Goal: Task Accomplishment & Management: Use online tool/utility

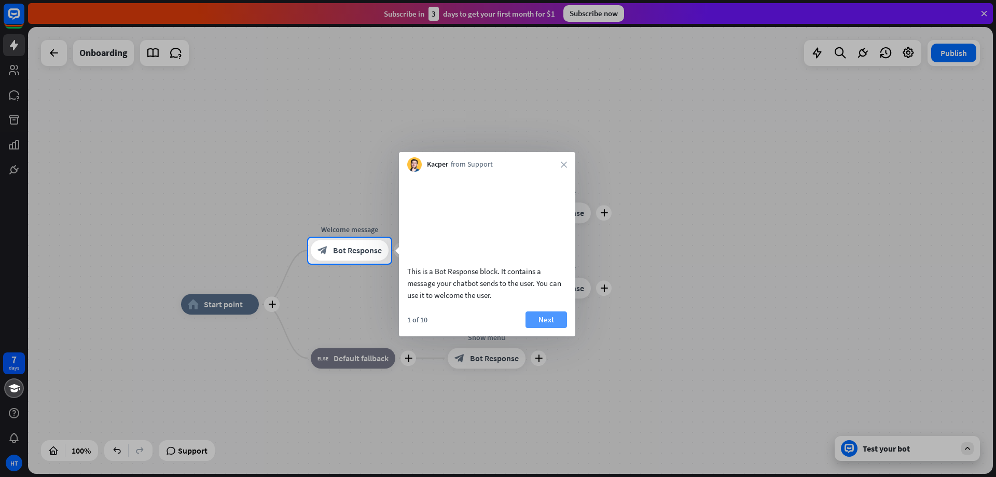
click at [553, 328] on button "Next" at bounding box center [547, 319] width 42 height 17
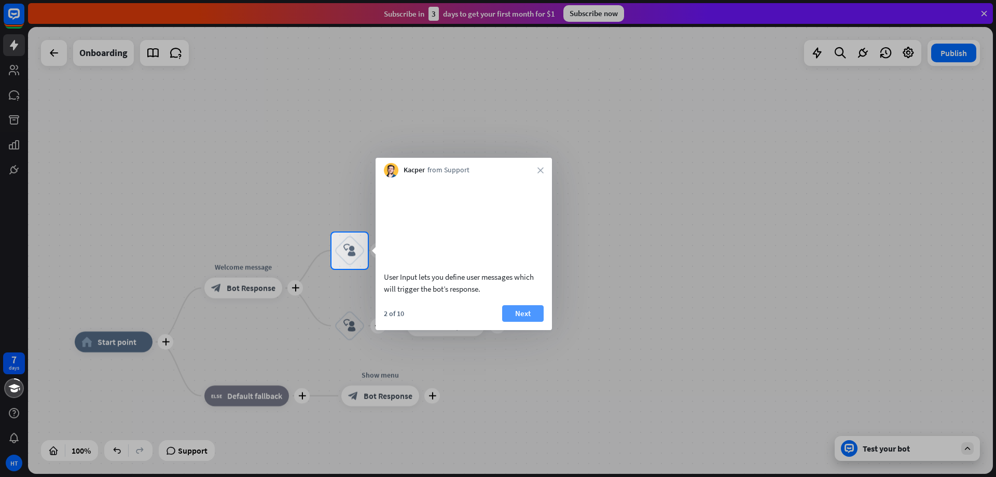
click at [526, 322] on button "Next" at bounding box center [523, 313] width 42 height 17
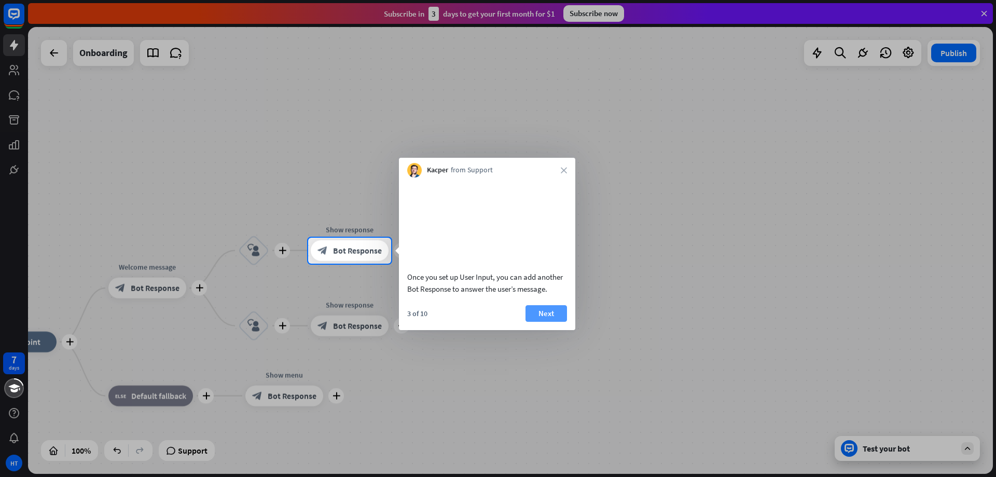
click at [544, 322] on button "Next" at bounding box center [547, 313] width 42 height 17
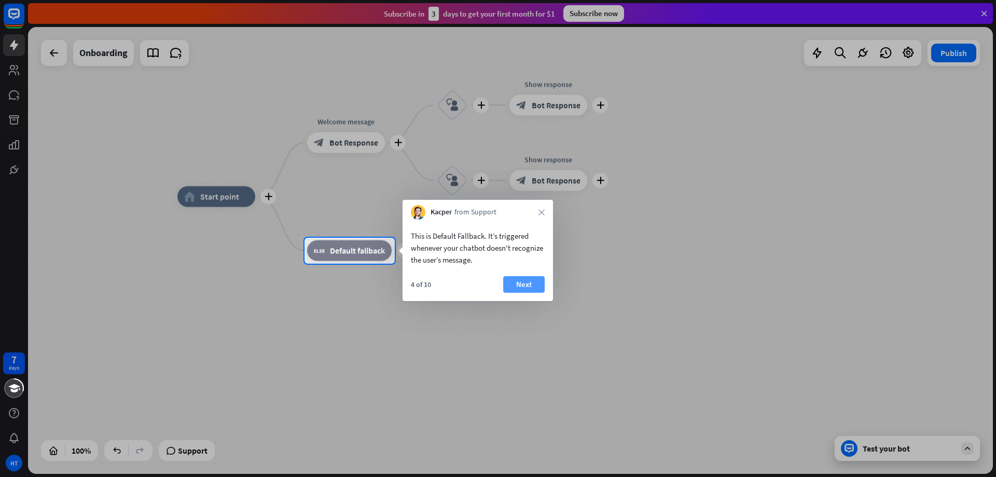
click at [532, 284] on button "Next" at bounding box center [524, 284] width 42 height 17
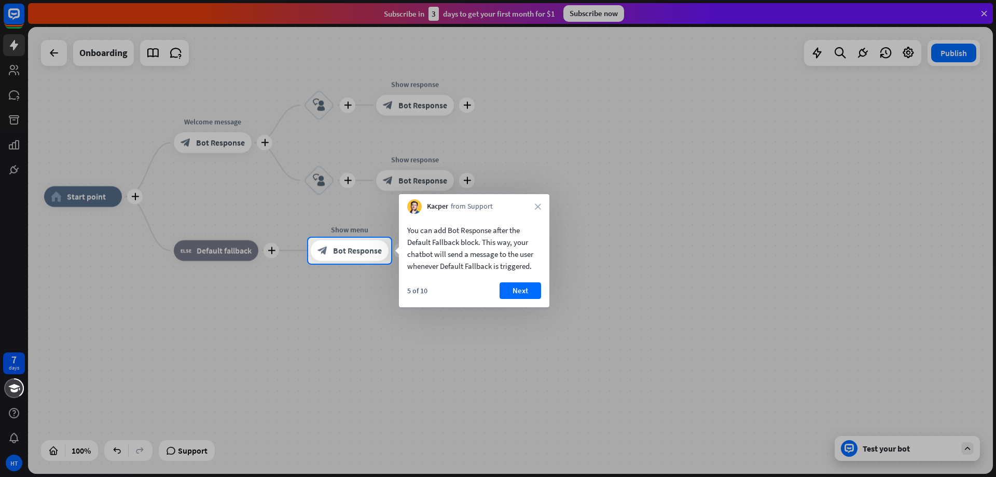
click at [532, 284] on button "Next" at bounding box center [521, 290] width 42 height 17
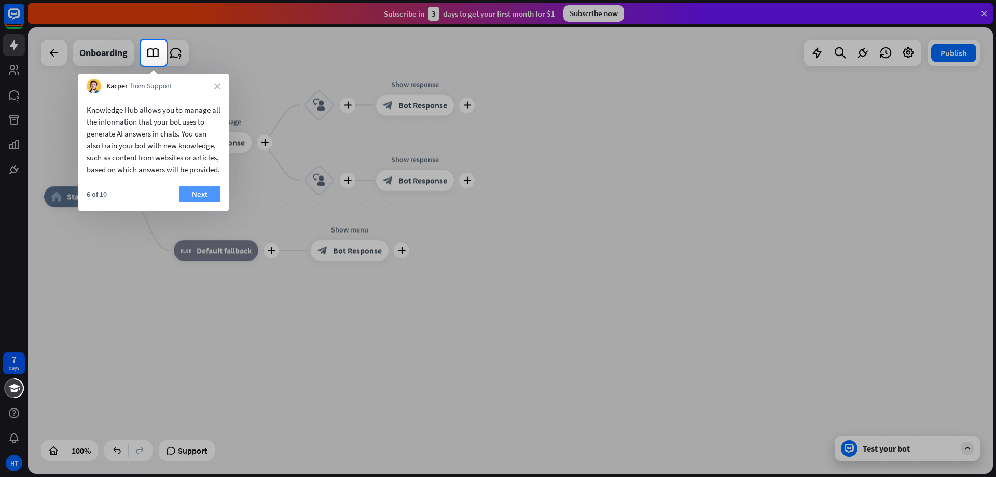
click at [209, 202] on button "Next" at bounding box center [200, 194] width 42 height 17
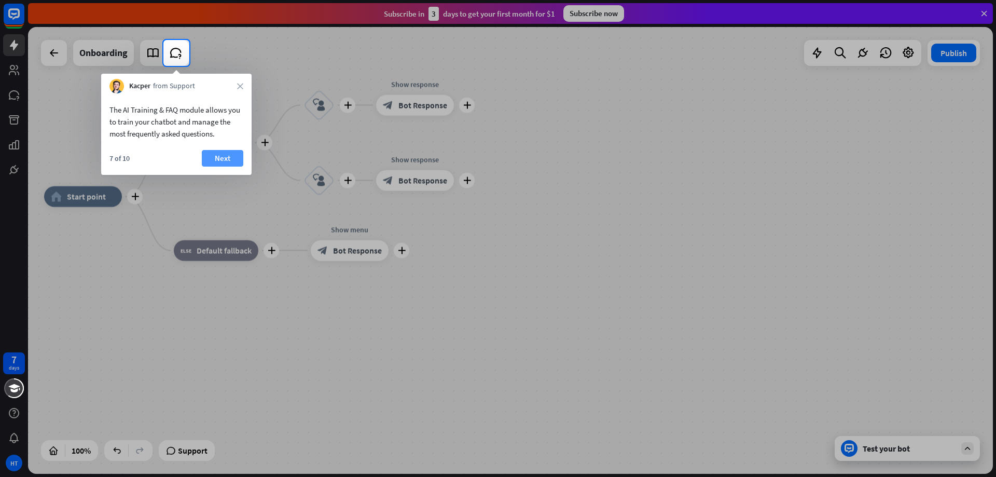
click at [229, 160] on button "Next" at bounding box center [223, 158] width 42 height 17
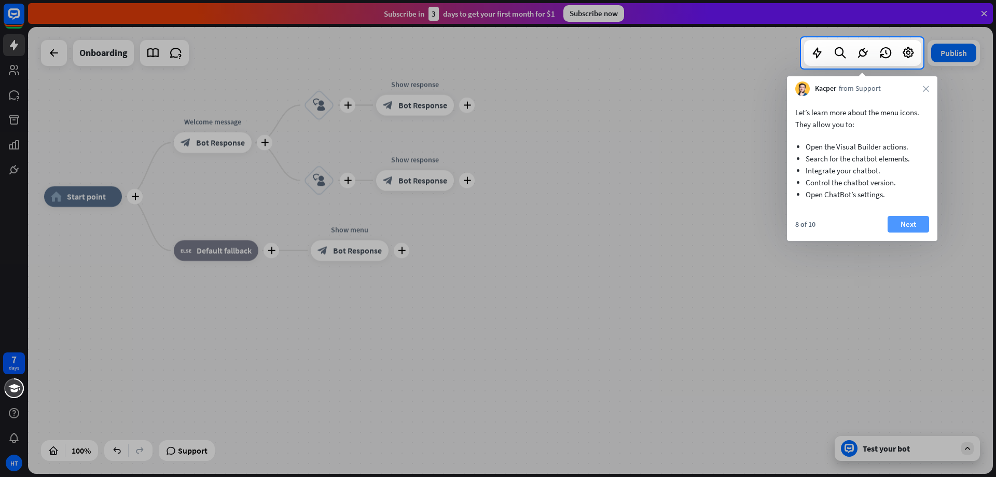
click at [914, 218] on button "Next" at bounding box center [909, 224] width 42 height 17
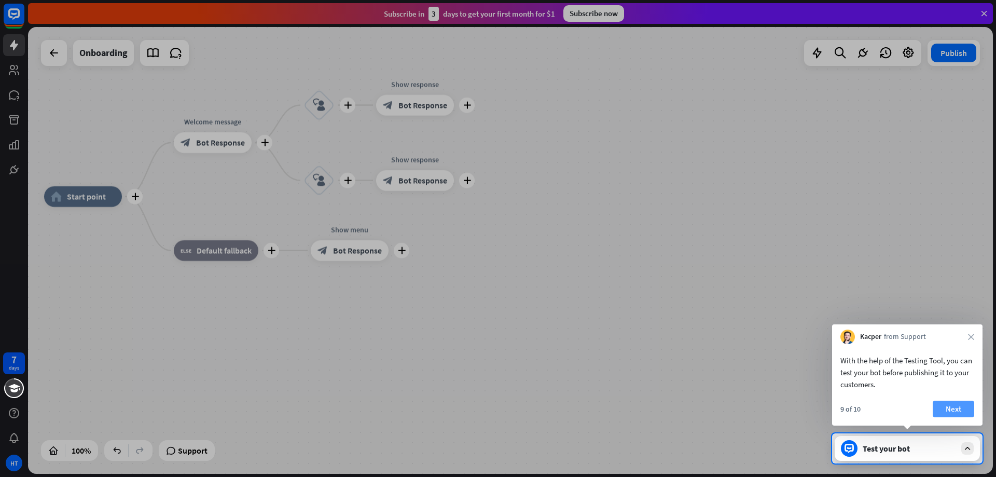
click at [959, 408] on button "Next" at bounding box center [954, 409] width 42 height 17
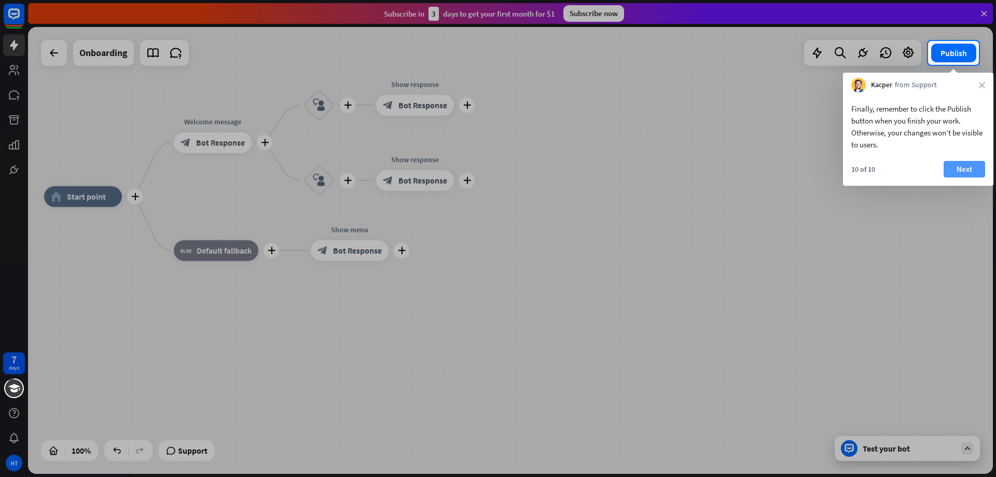
click at [955, 168] on button "Next" at bounding box center [965, 169] width 42 height 17
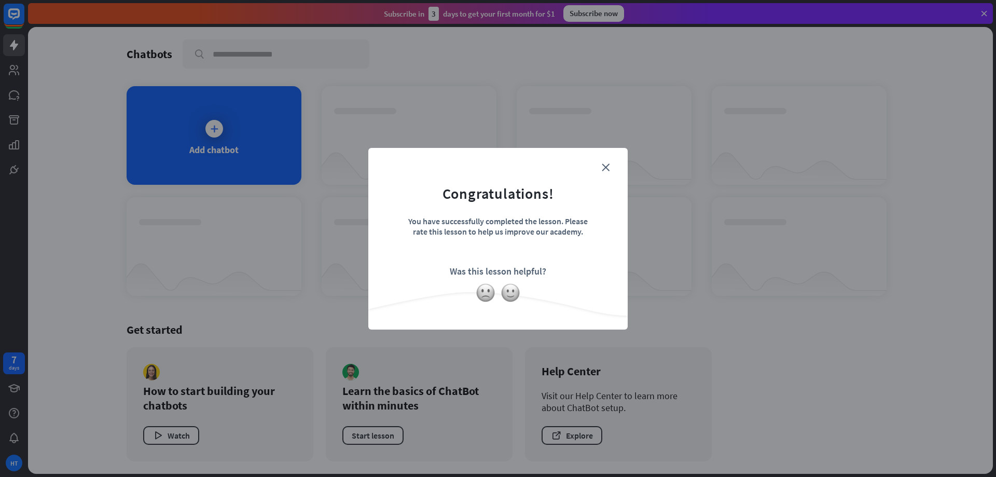
drag, startPoint x: 410, startPoint y: 221, endPoint x: 586, endPoint y: 273, distance: 183.5
click at [586, 273] on form "Congratulations! You have successfully completed the lesson. Please rate this l…" at bounding box center [497, 223] width 233 height 124
click at [511, 295] on img at bounding box center [511, 293] width 20 height 20
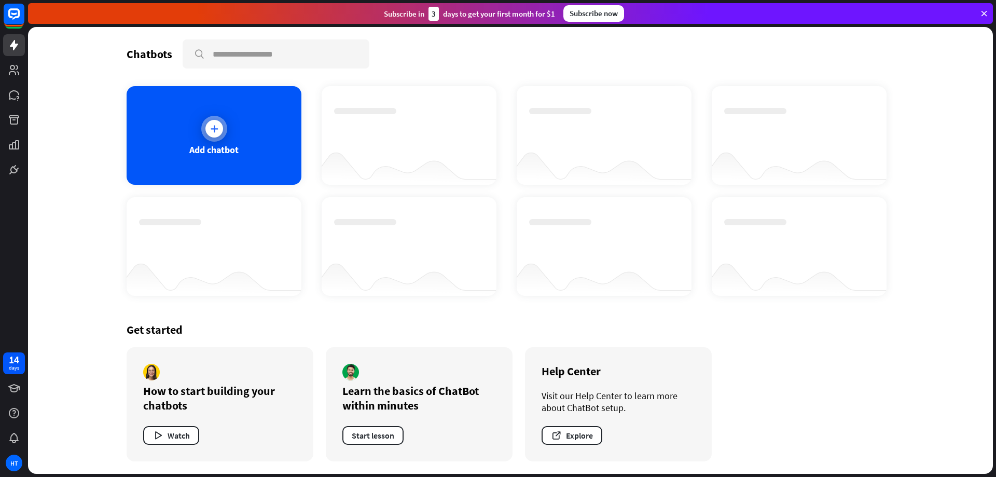
click at [212, 132] on icon at bounding box center [214, 128] width 10 height 10
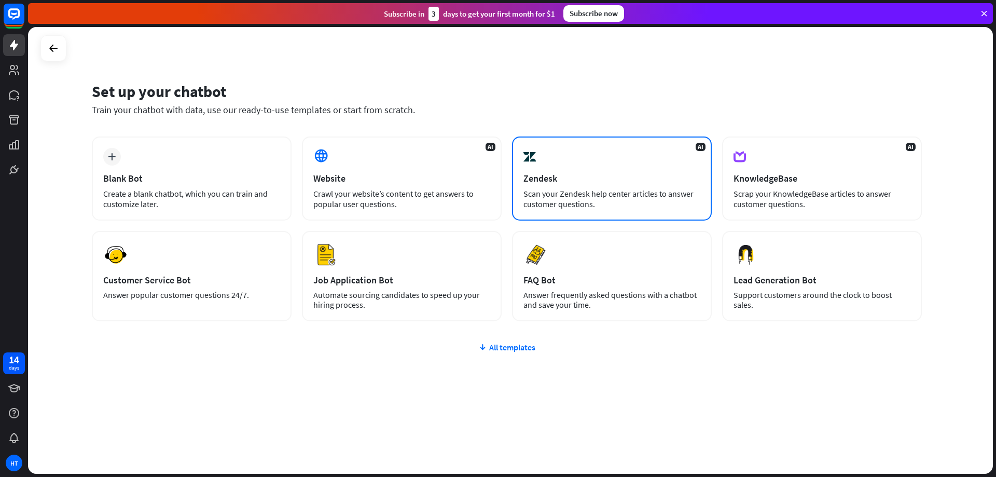
click at [597, 177] on div "Zendesk" at bounding box center [611, 178] width 177 height 12
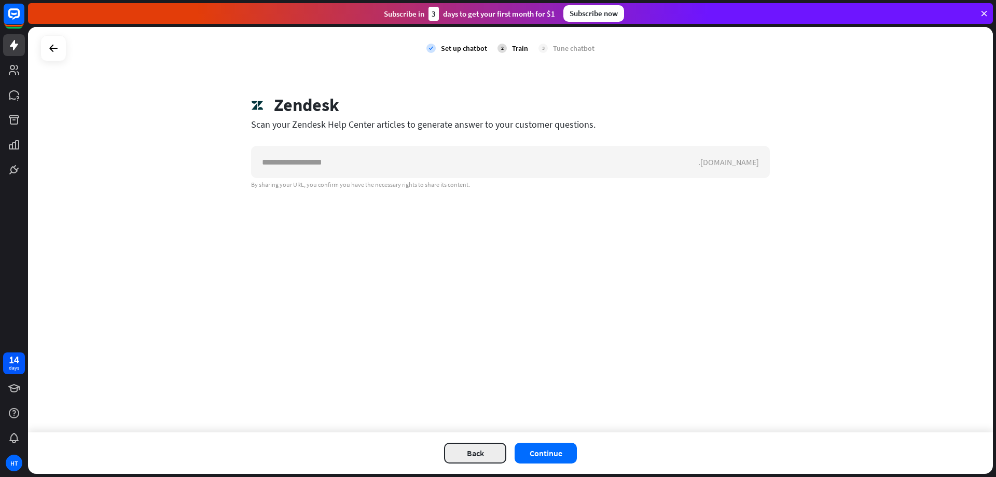
click at [482, 449] on button "Back" at bounding box center [475, 453] width 62 height 21
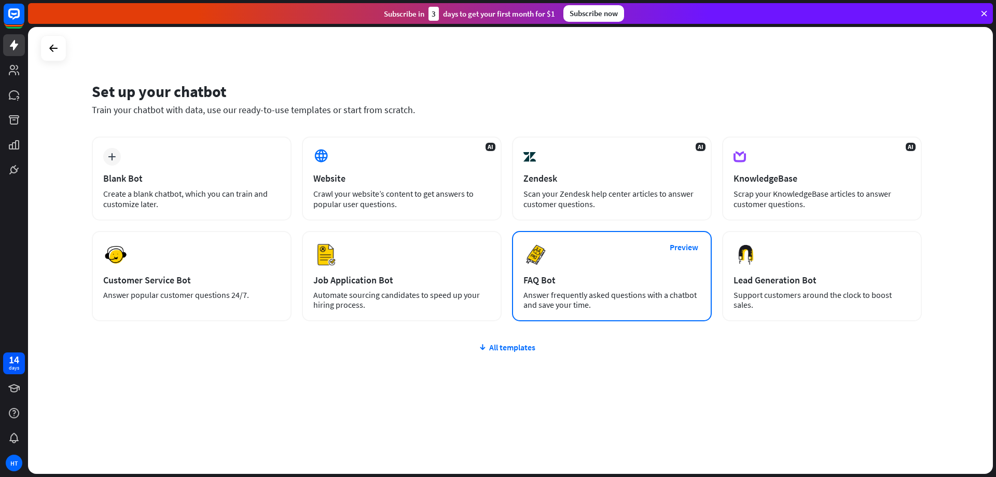
click at [600, 265] on div "Preview FAQ Bot [PERSON_NAME] frequently asked questions with a chatbot and sav…" at bounding box center [612, 276] width 200 height 90
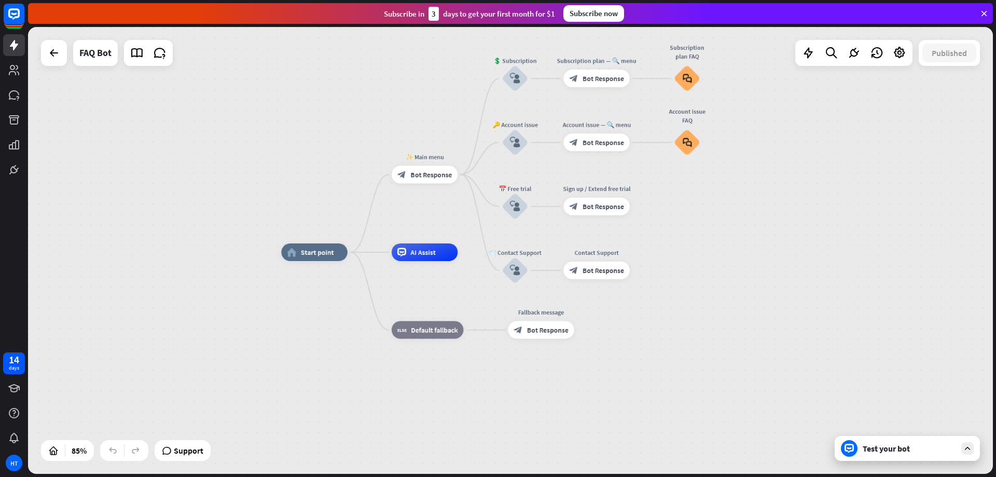
click at [966, 448] on icon at bounding box center [967, 448] width 9 height 9
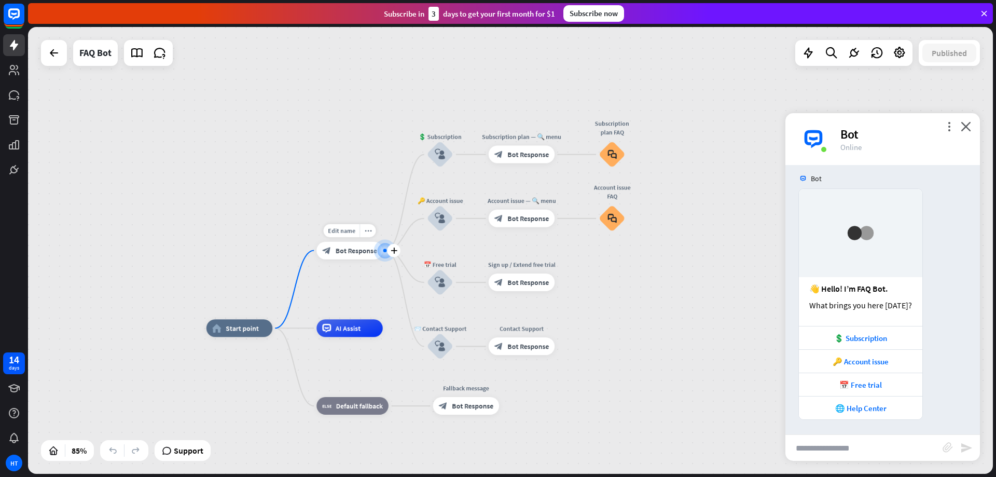
scroll to position [8, 0]
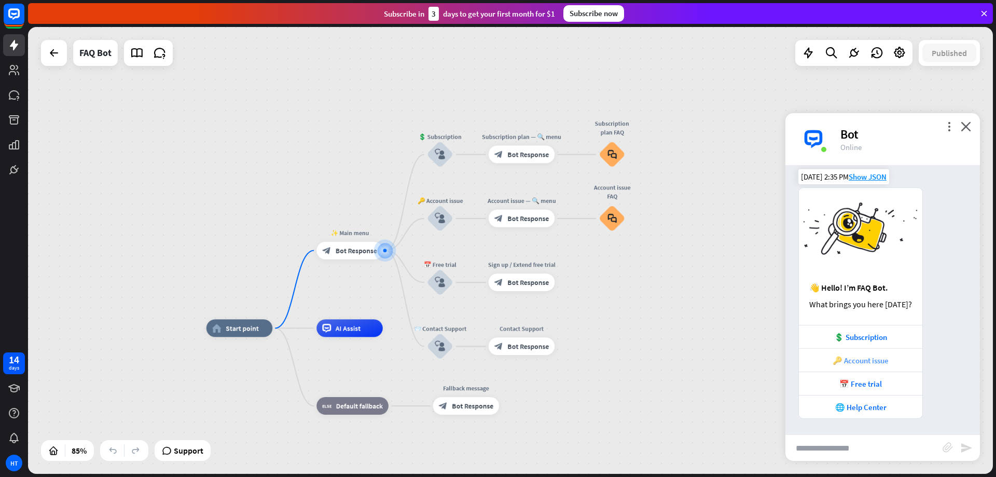
click at [889, 359] on div "🔑 Account issue" at bounding box center [860, 360] width 113 height 10
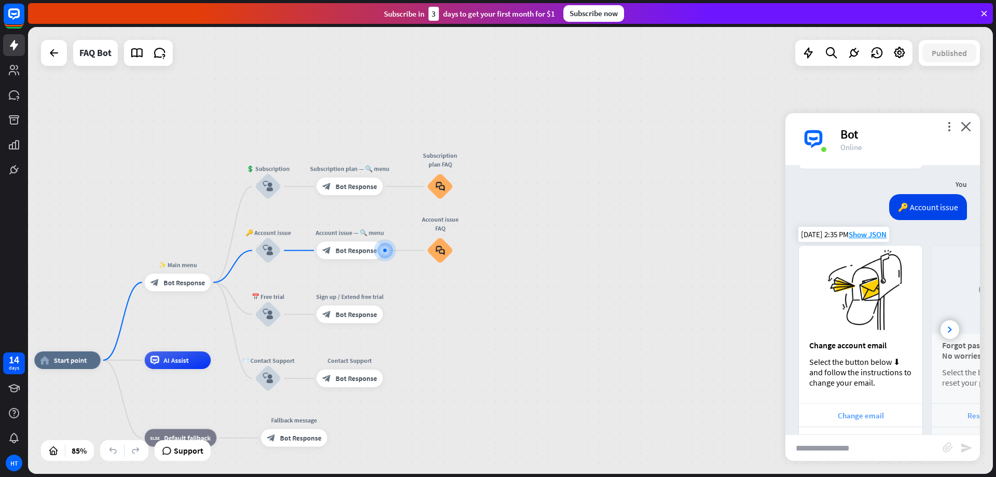
scroll to position [289, 0]
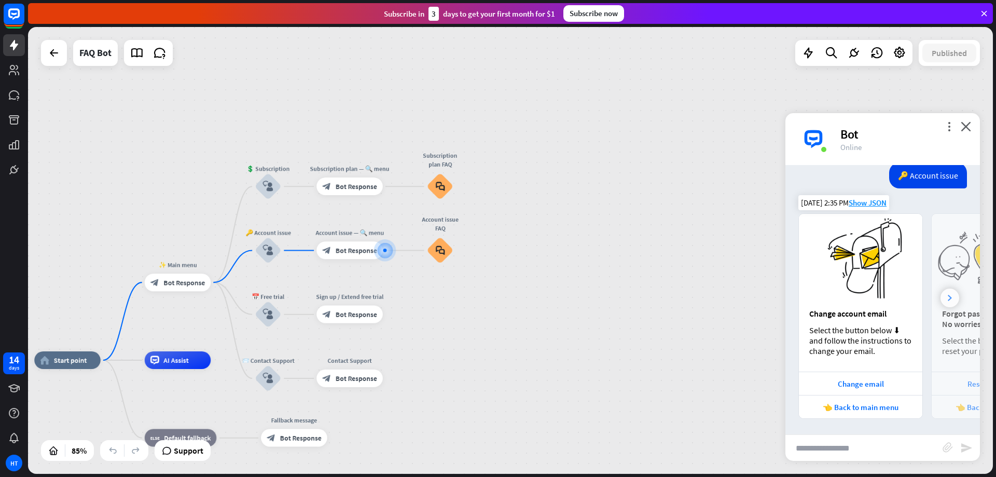
click at [945, 299] on div at bounding box center [950, 297] width 19 height 19
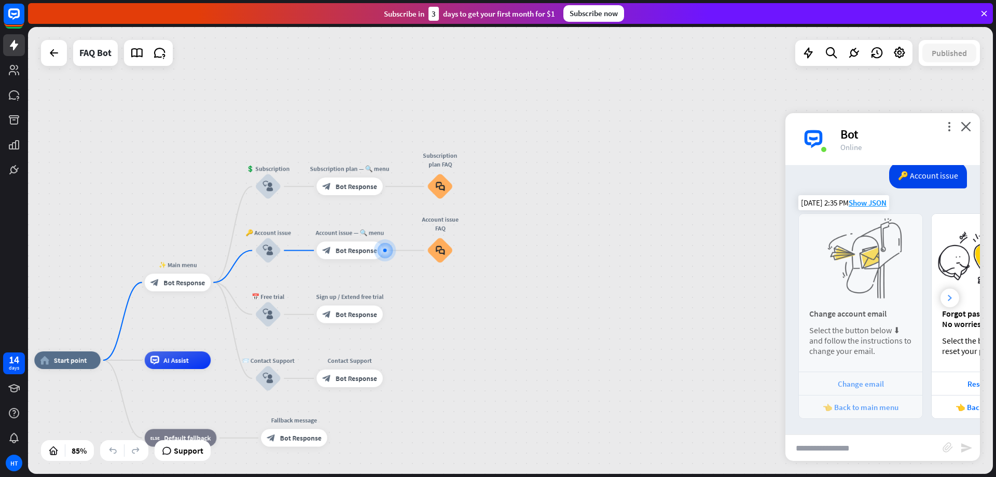
scroll to position [0, 115]
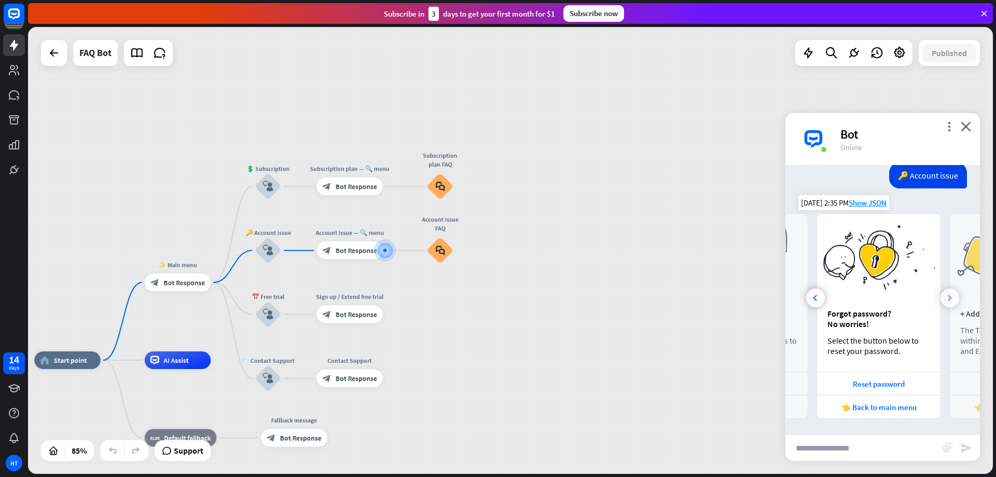
click at [948, 299] on icon at bounding box center [950, 298] width 4 height 6
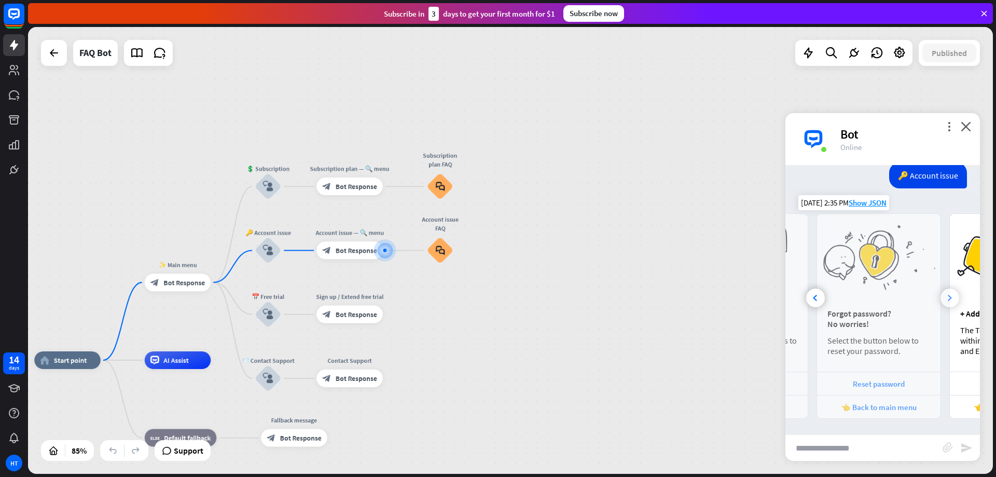
scroll to position [0, 229]
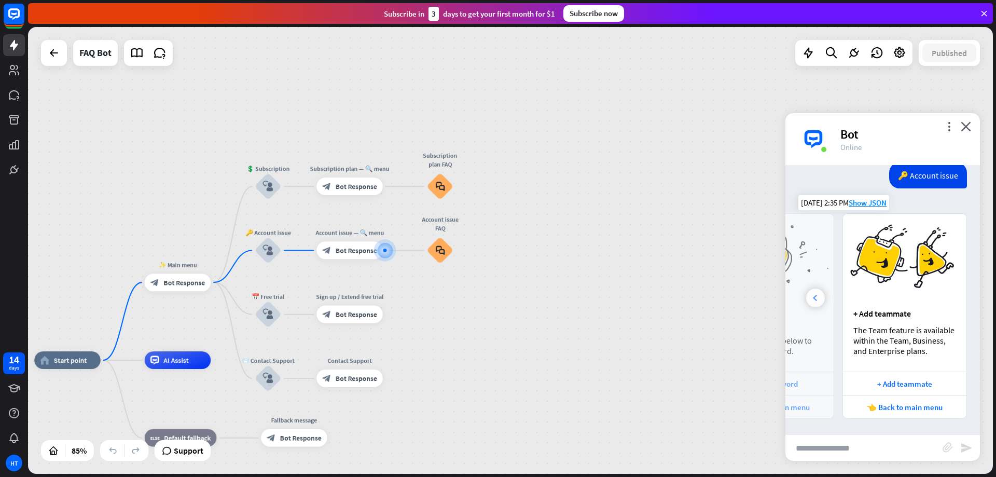
click at [811, 295] on div at bounding box center [815, 297] width 19 height 19
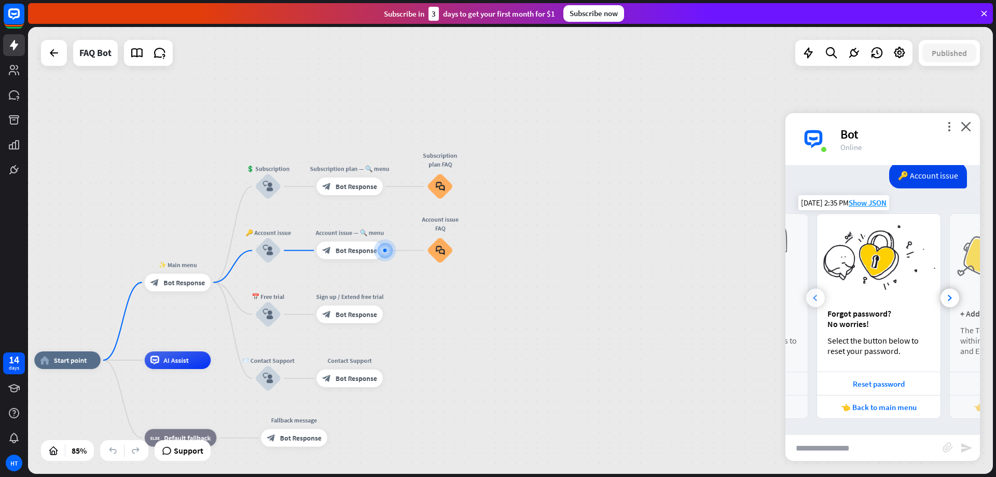
click at [814, 295] on icon at bounding box center [815, 298] width 4 height 6
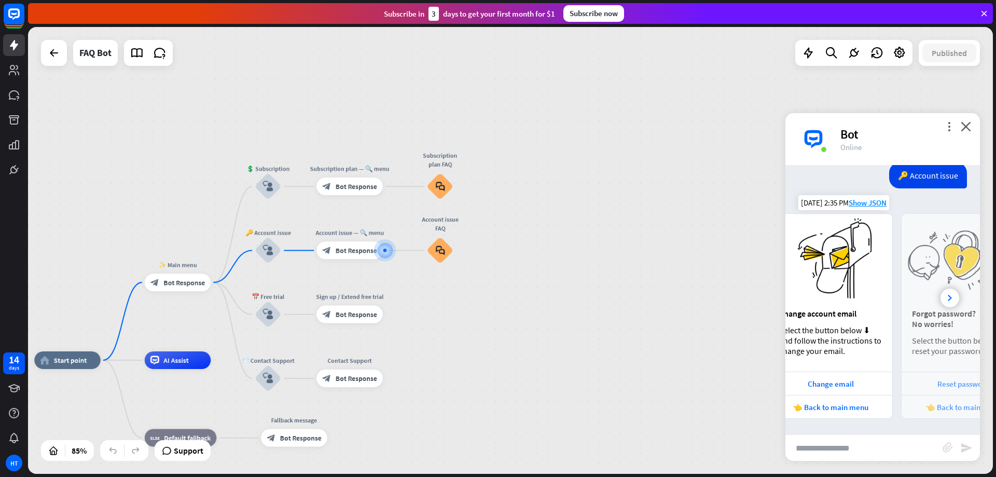
scroll to position [0, 0]
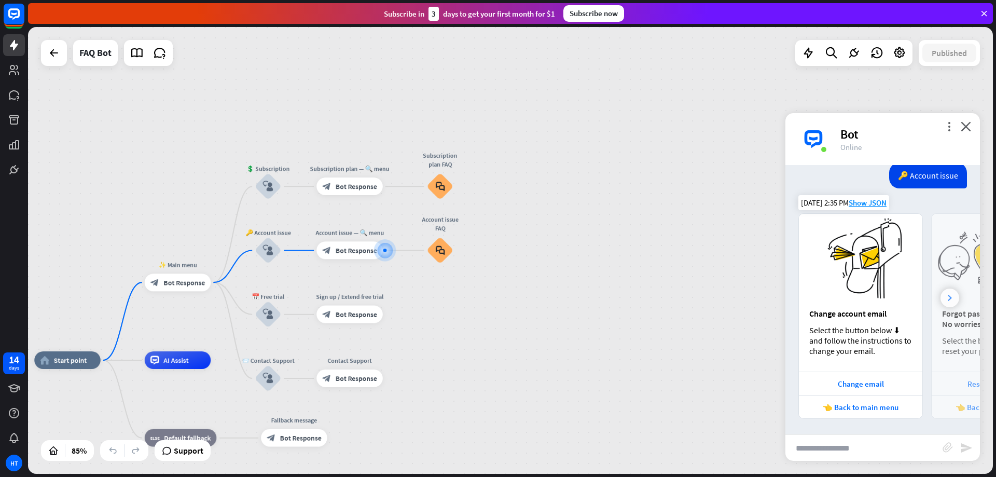
click at [941, 300] on div at bounding box center [950, 297] width 19 height 19
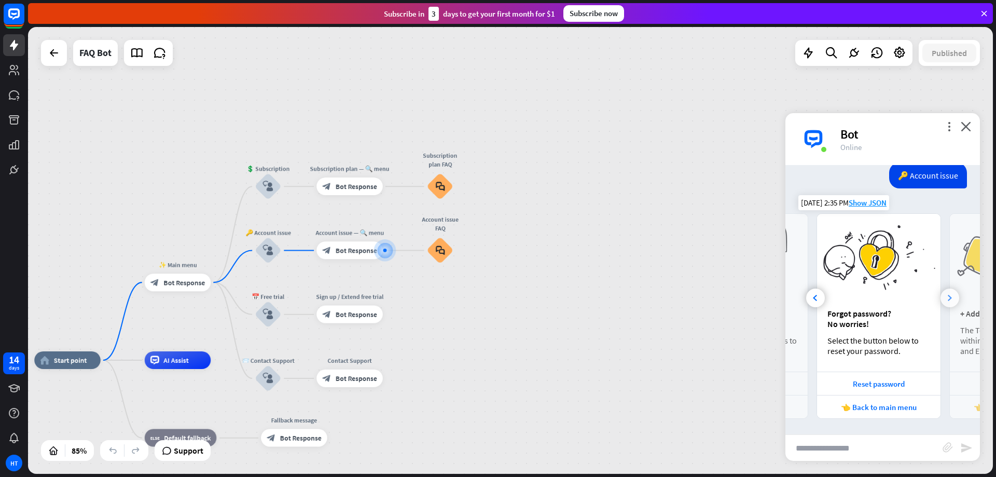
click at [941, 300] on div at bounding box center [950, 297] width 19 height 19
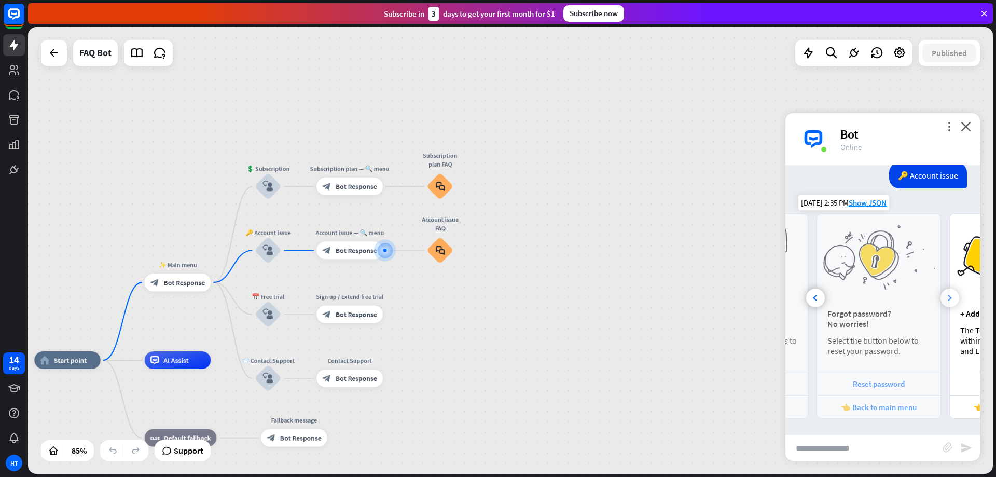
scroll to position [0, 229]
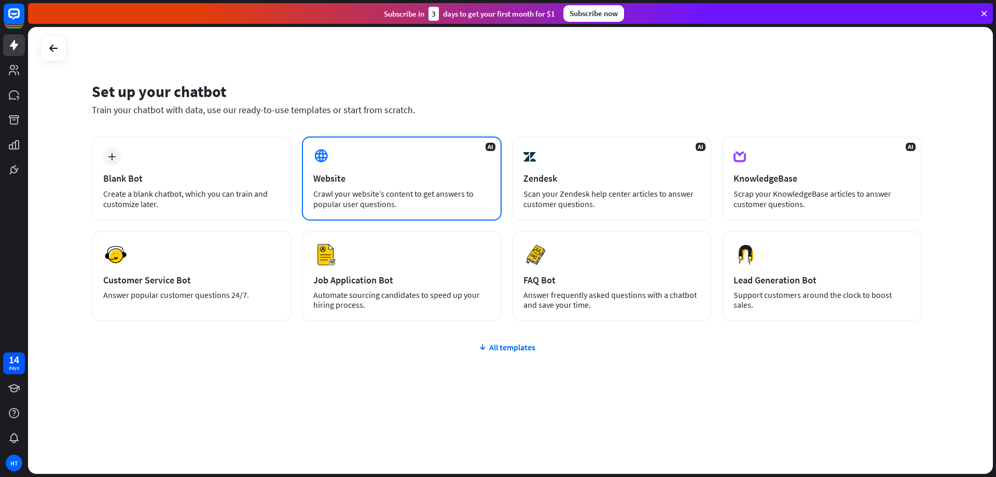
click at [402, 172] on div "AI Website Crawl your website’s content to get answers to popular user question…" at bounding box center [402, 178] width 200 height 84
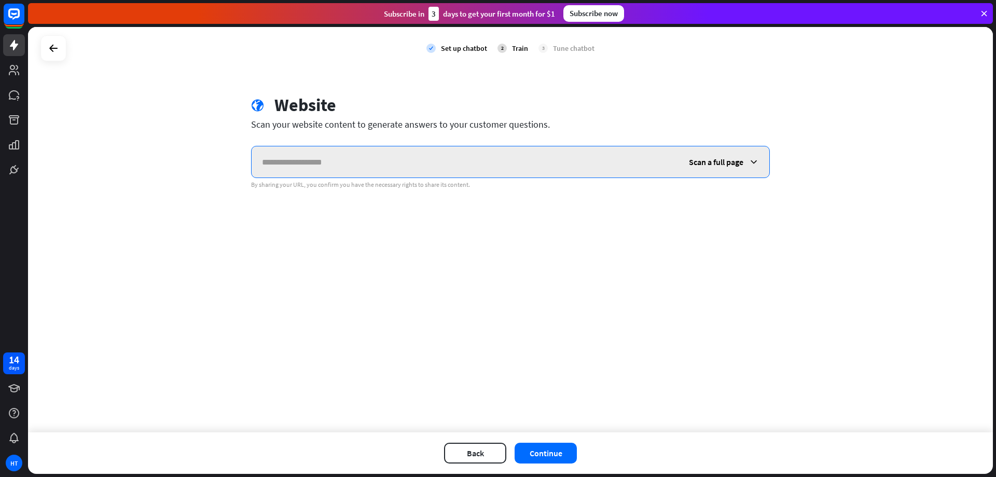
type input "*"
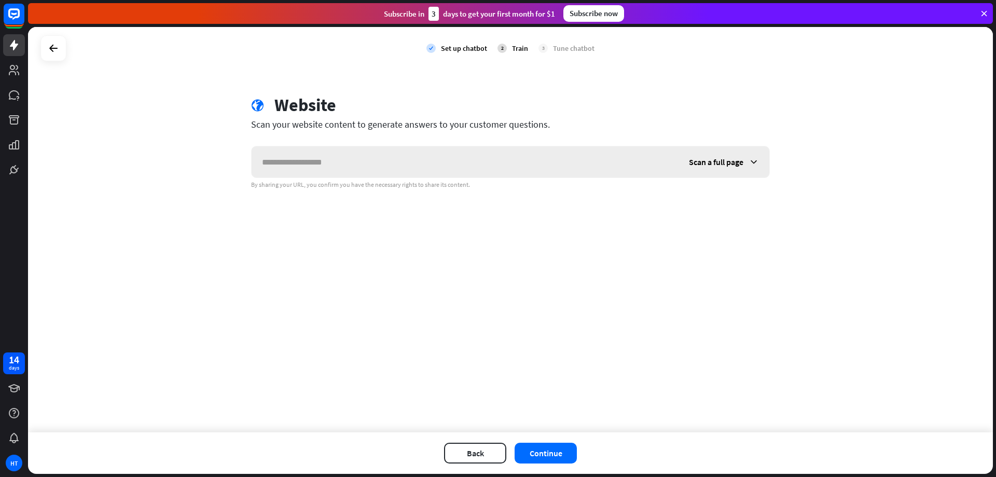
click at [740, 162] on span "Scan a full page" at bounding box center [716, 162] width 54 height 10
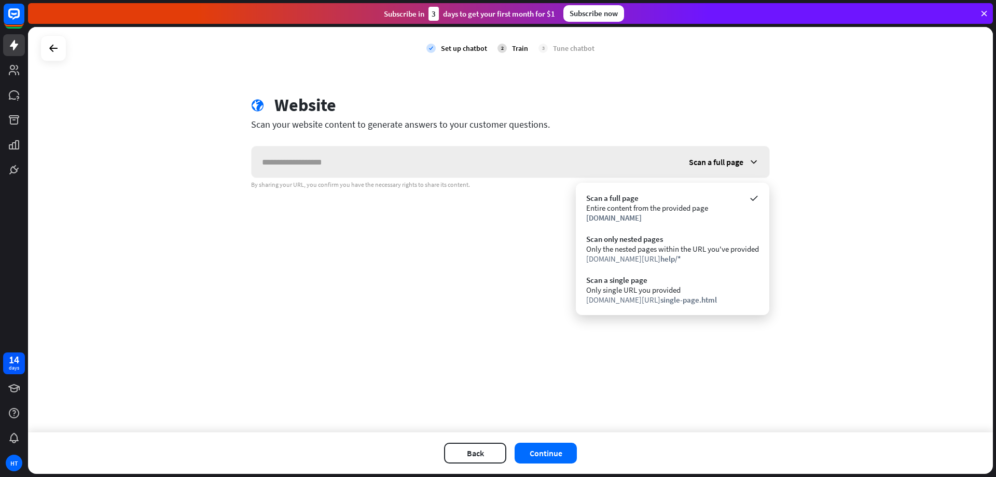
click at [736, 162] on span "Scan a full page" at bounding box center [716, 162] width 54 height 10
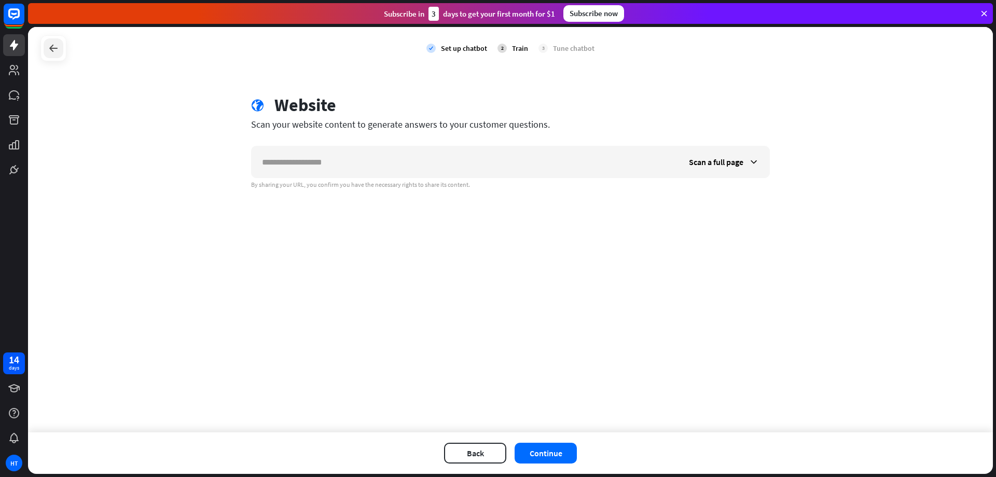
click at [49, 48] on icon at bounding box center [53, 48] width 12 height 12
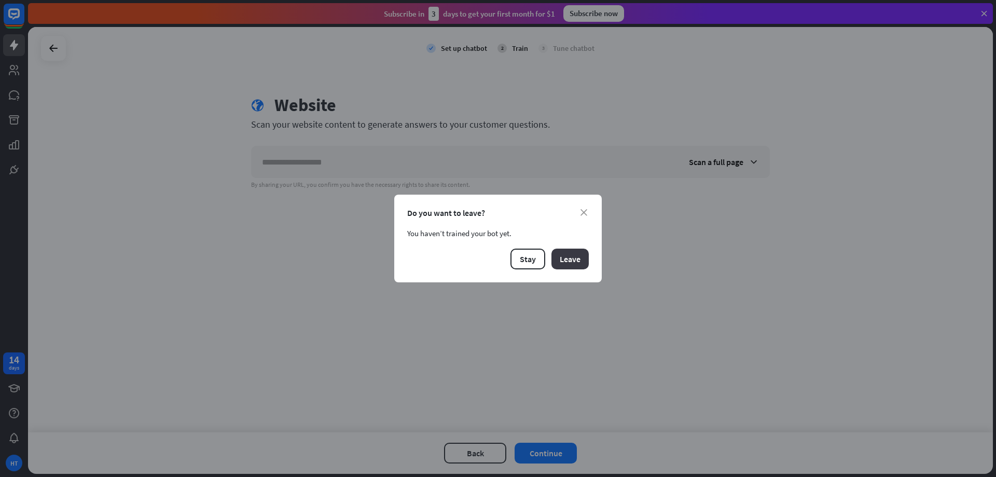
click at [563, 260] on button "Leave" at bounding box center [570, 259] width 37 height 21
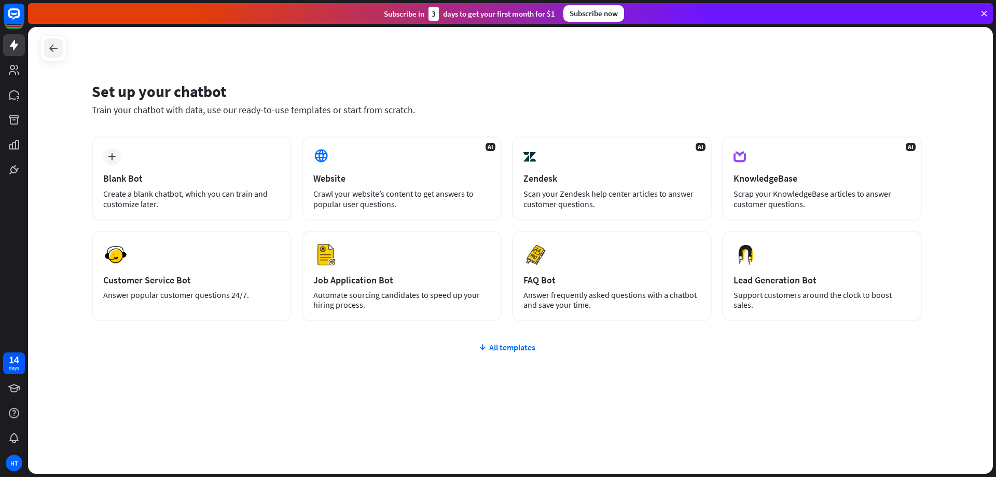
click at [51, 48] on icon at bounding box center [53, 48] width 12 height 12
